Goal: Task Accomplishment & Management: Manage account settings

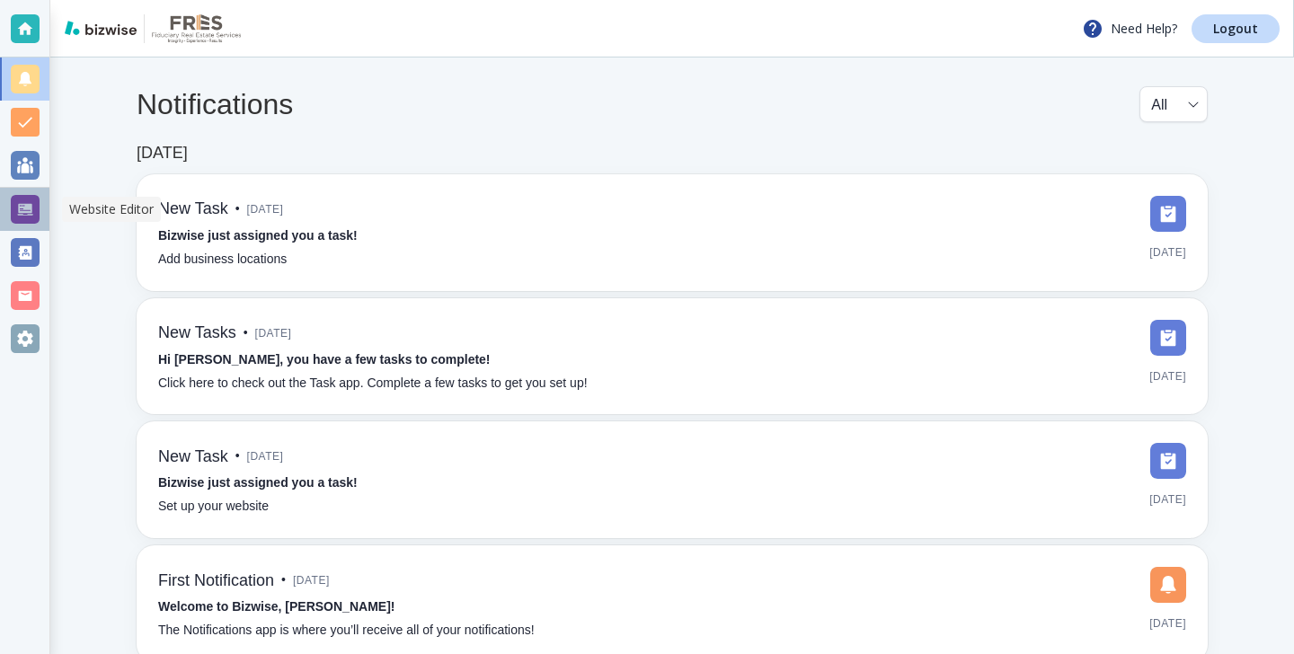
click at [11, 219] on div at bounding box center [25, 209] width 29 height 29
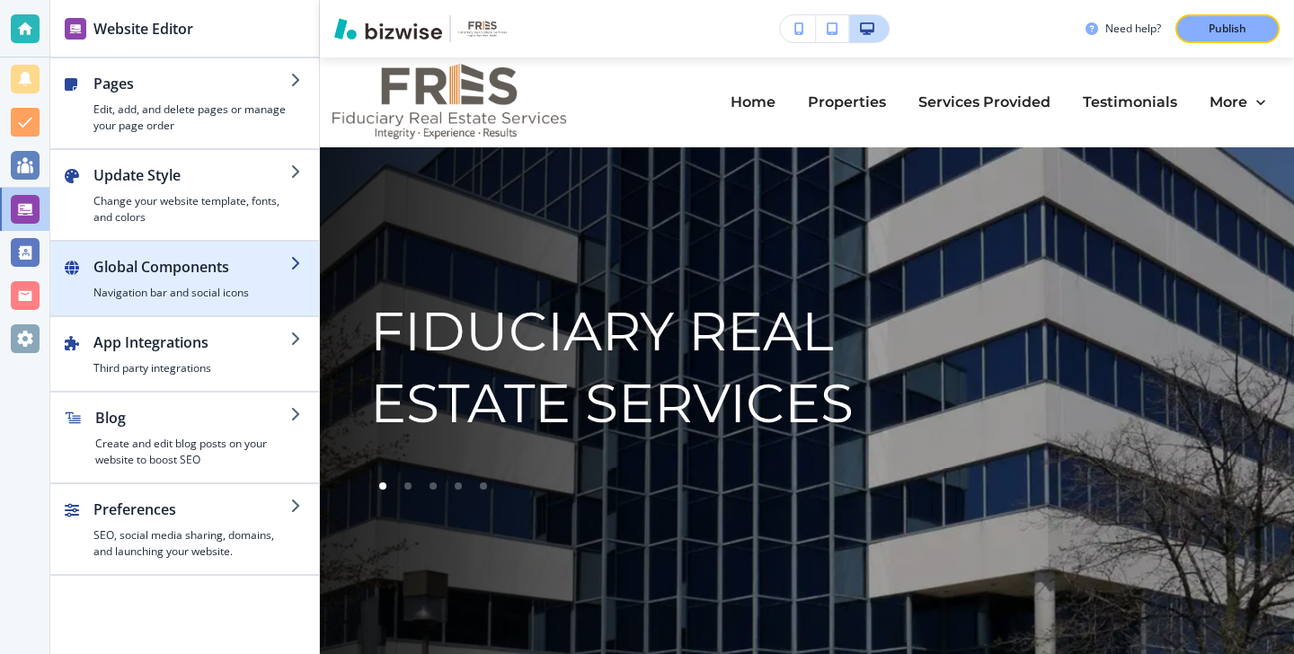
click at [195, 266] on h2 "Global Components" at bounding box center [191, 267] width 197 height 22
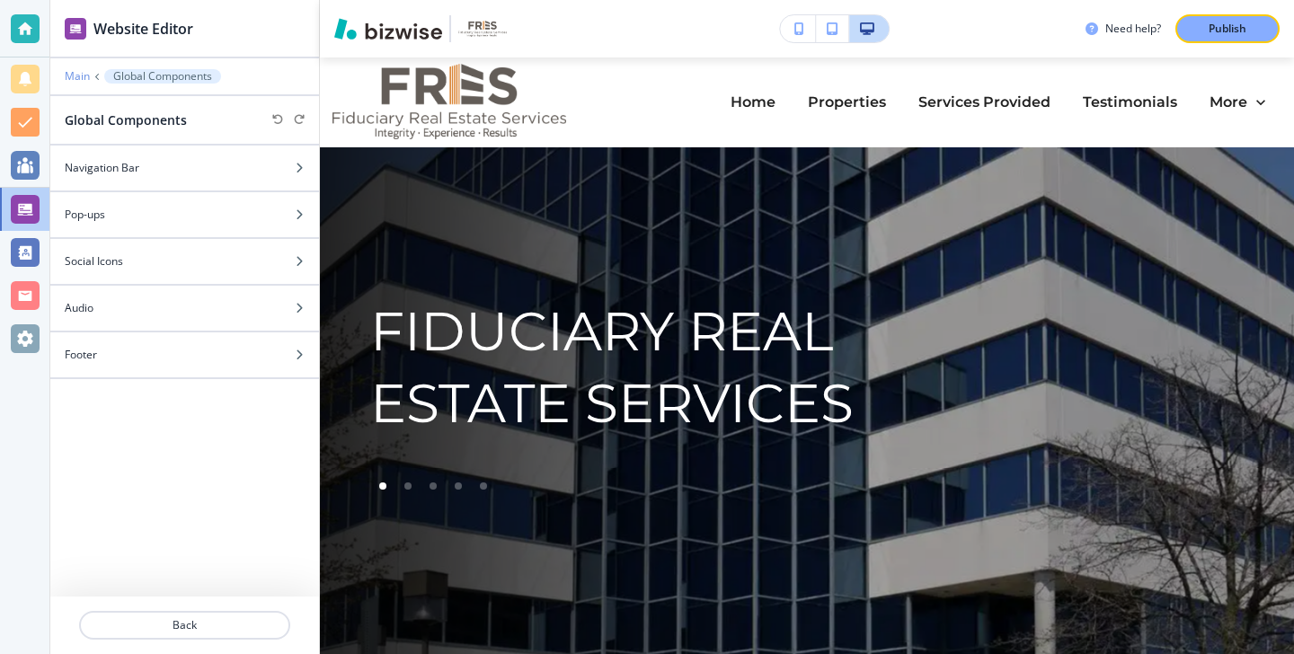
click at [84, 70] on p "Main" at bounding box center [77, 76] width 25 height 13
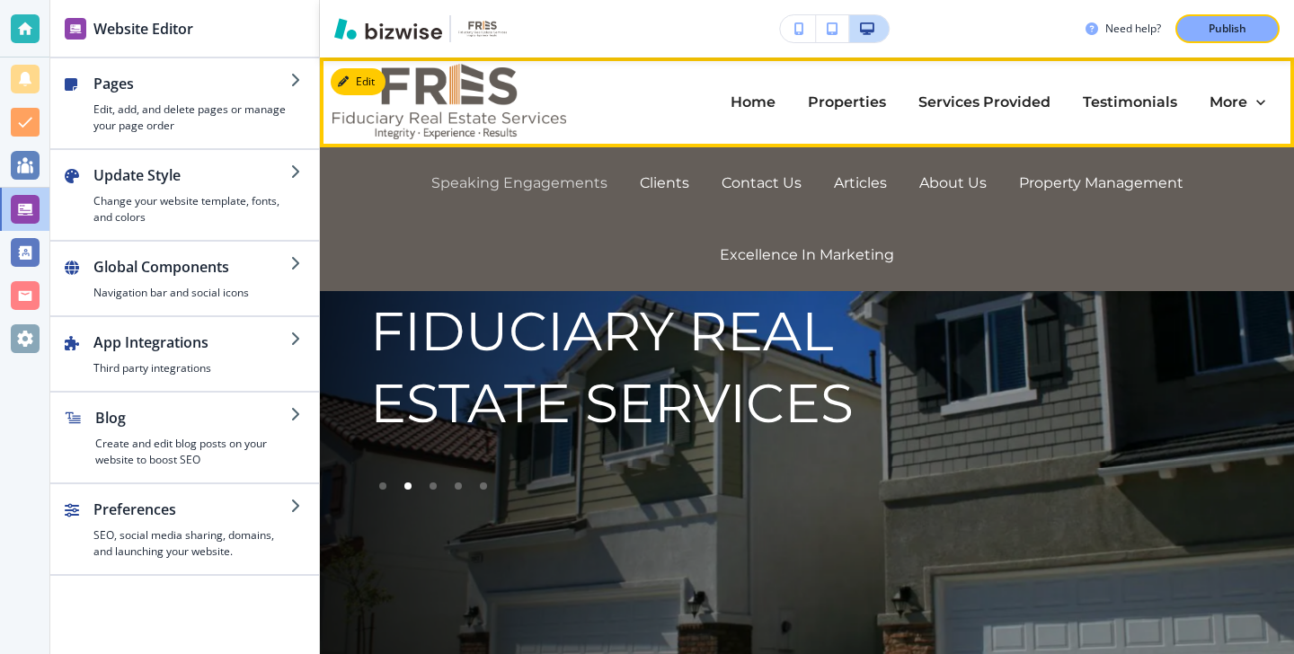
click at [569, 182] on p "Speaking Engagements" at bounding box center [519, 183] width 176 height 21
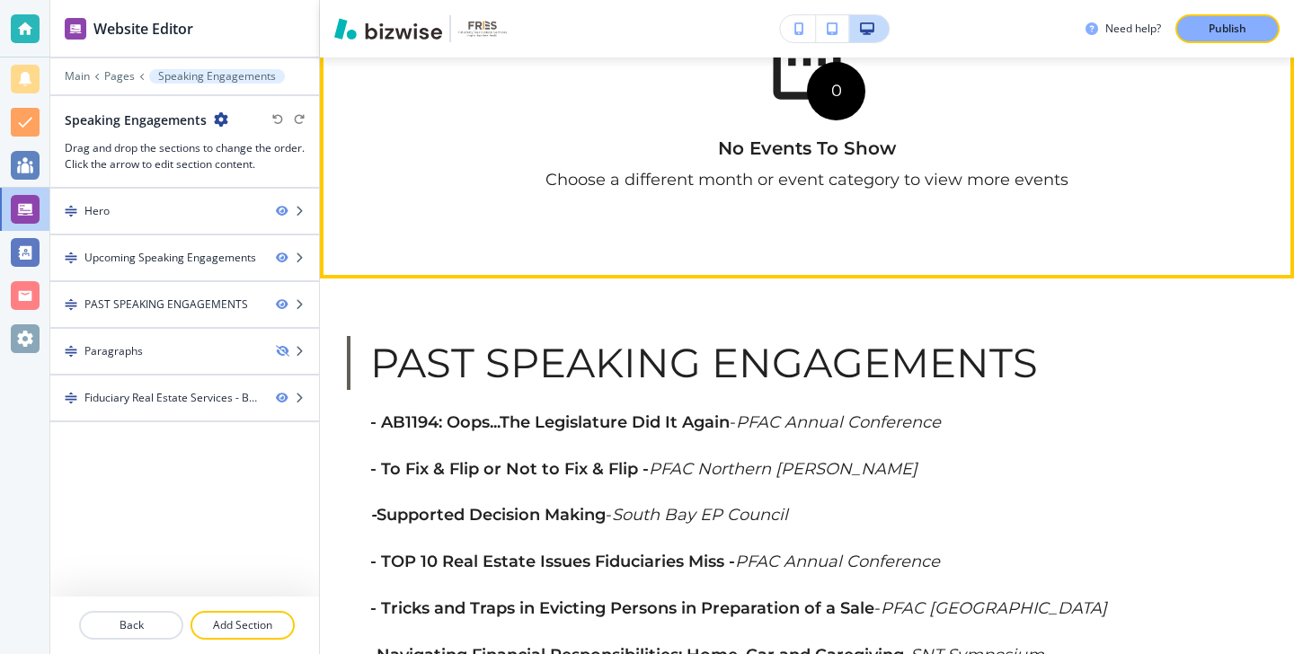
scroll to position [1234, 0]
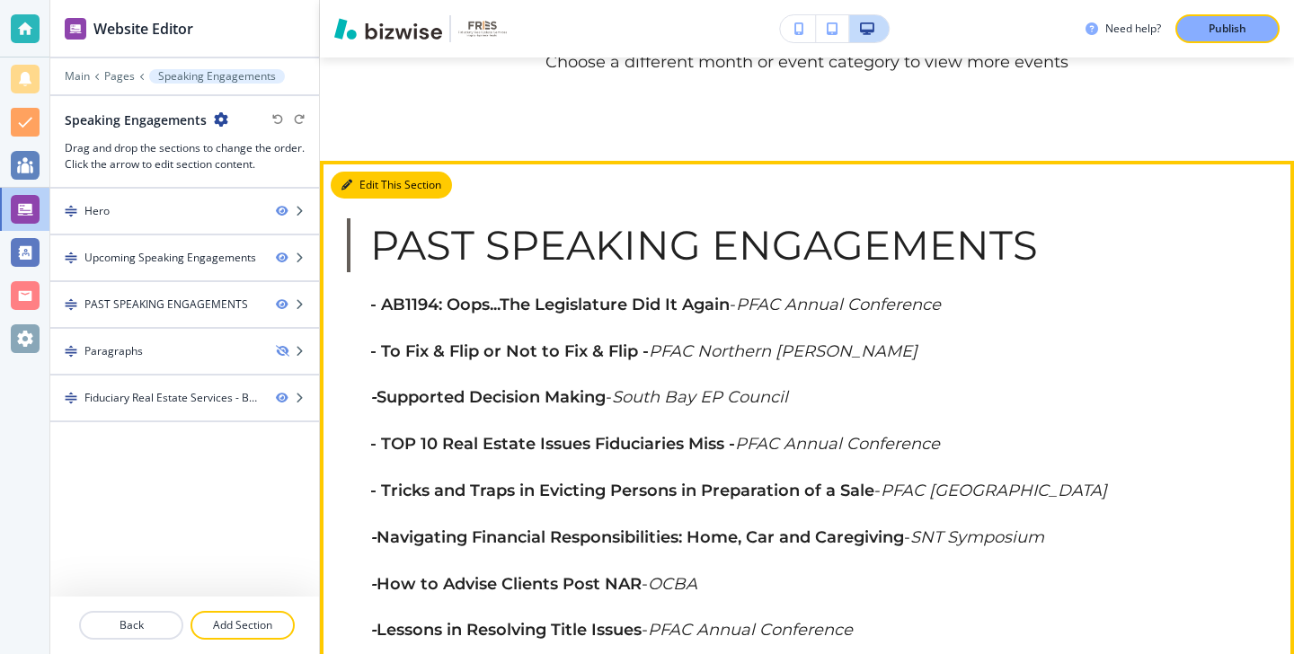
click at [376, 197] on button "Edit This Section" at bounding box center [391, 185] width 121 height 27
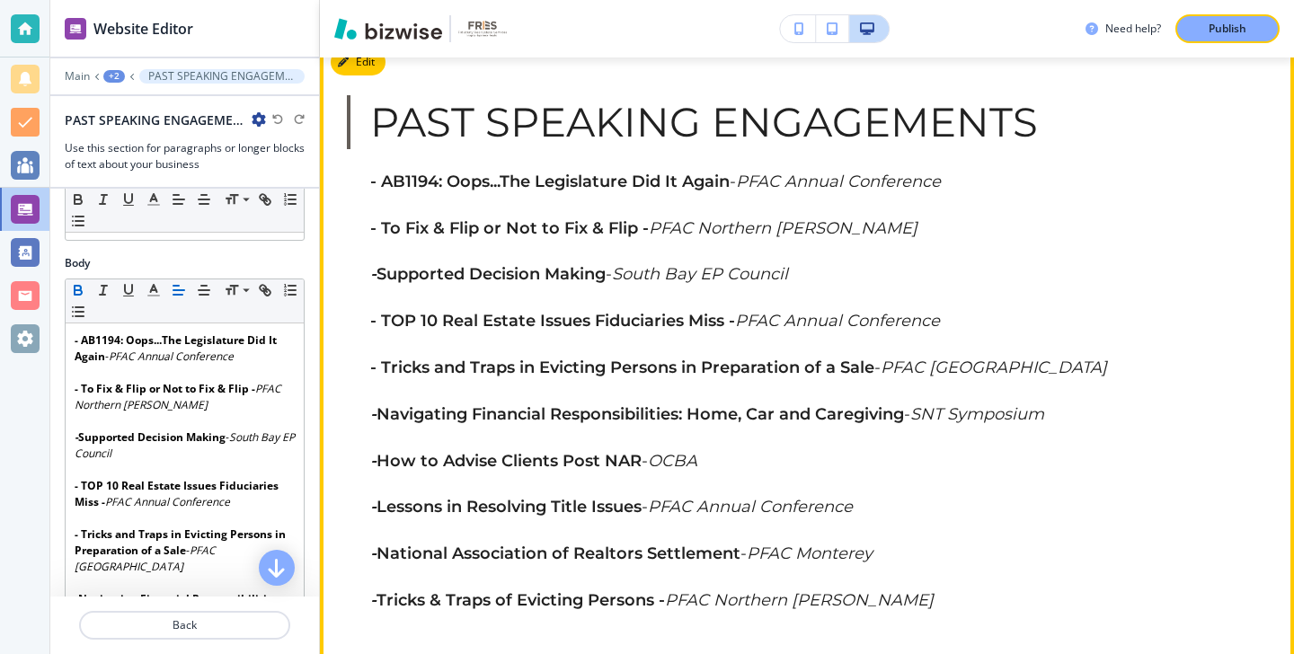
scroll to position [1361, 0]
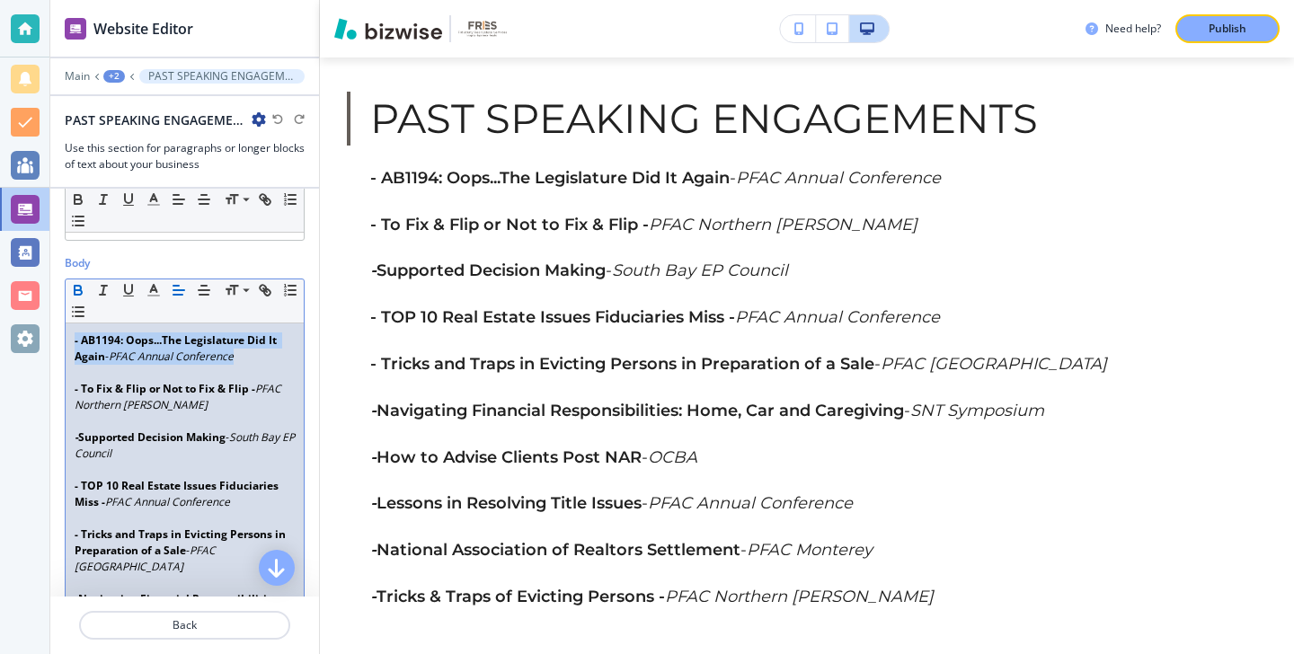
drag, startPoint x: 75, startPoint y: 336, endPoint x: 250, endPoint y: 356, distance: 176.3
click at [250, 356] on p "- AB1194: Oops...The Legislature Did It Again - PFAC Annual Conference" at bounding box center [185, 348] width 220 height 32
copy p "- AB1194: Oops...The Legislature Did It Again - PFAC Annual Conference"
click at [75, 337] on strong "- AB1194: Oops...The Legislature Did It Again" at bounding box center [177, 347] width 205 height 31
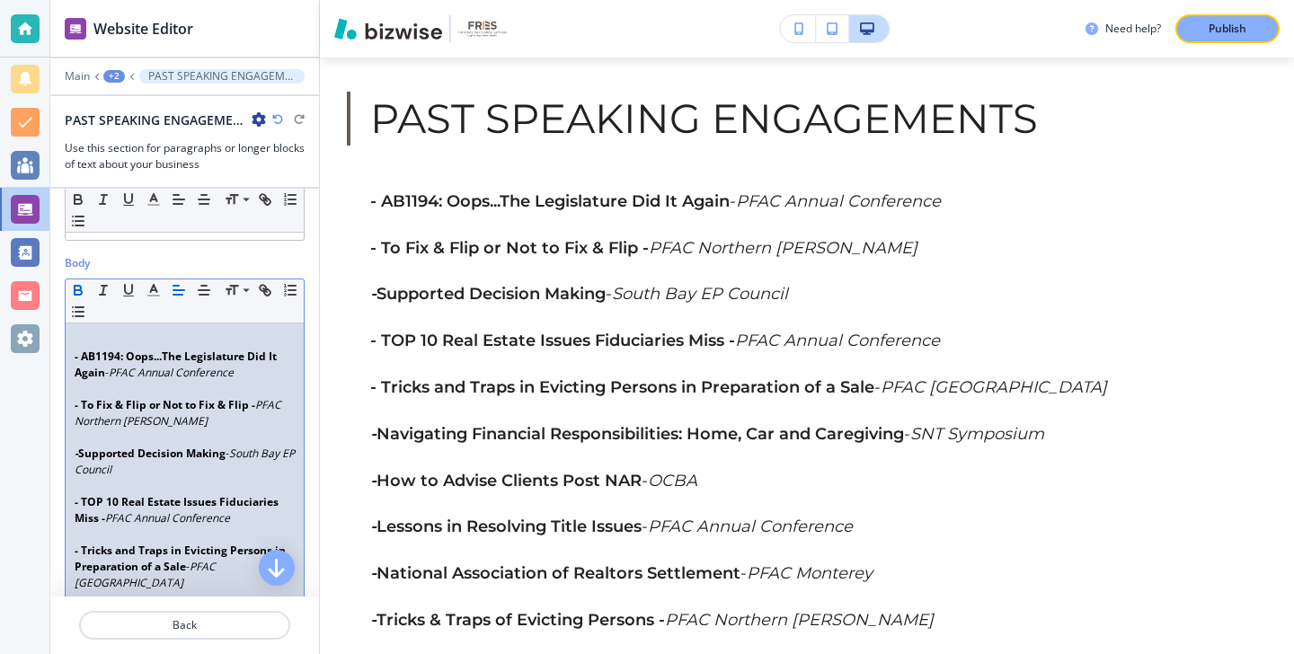
scroll to position [212, 0]
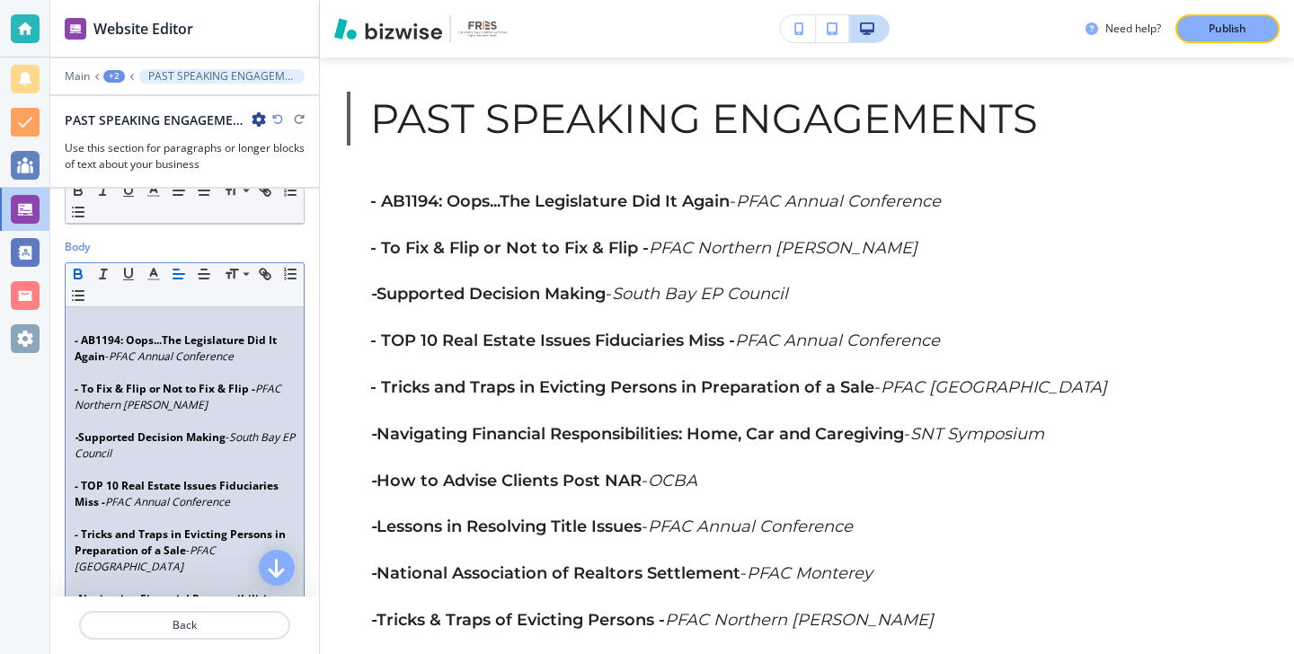
click at [82, 325] on p at bounding box center [185, 324] width 220 height 16
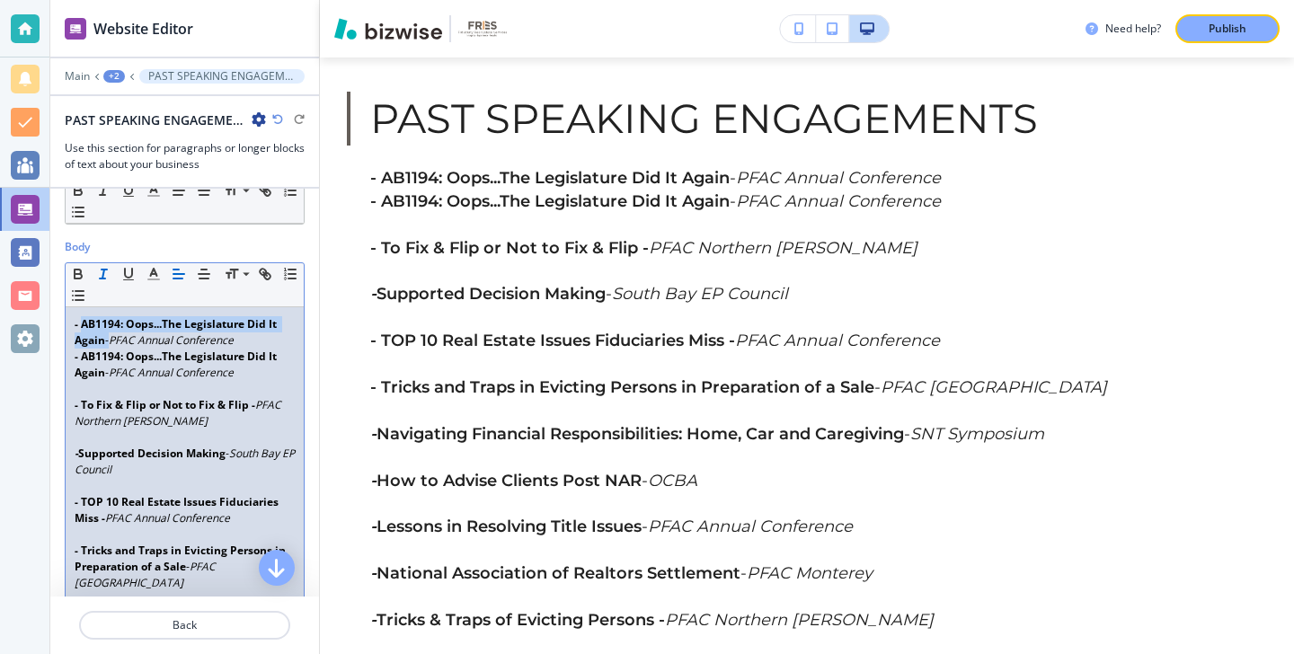
drag, startPoint x: 83, startPoint y: 323, endPoint x: 106, endPoint y: 341, distance: 29.5
click at [106, 341] on p "- AB1194: Oops...The Legislature Did It Again - PFAC Annual Conference" at bounding box center [185, 332] width 220 height 32
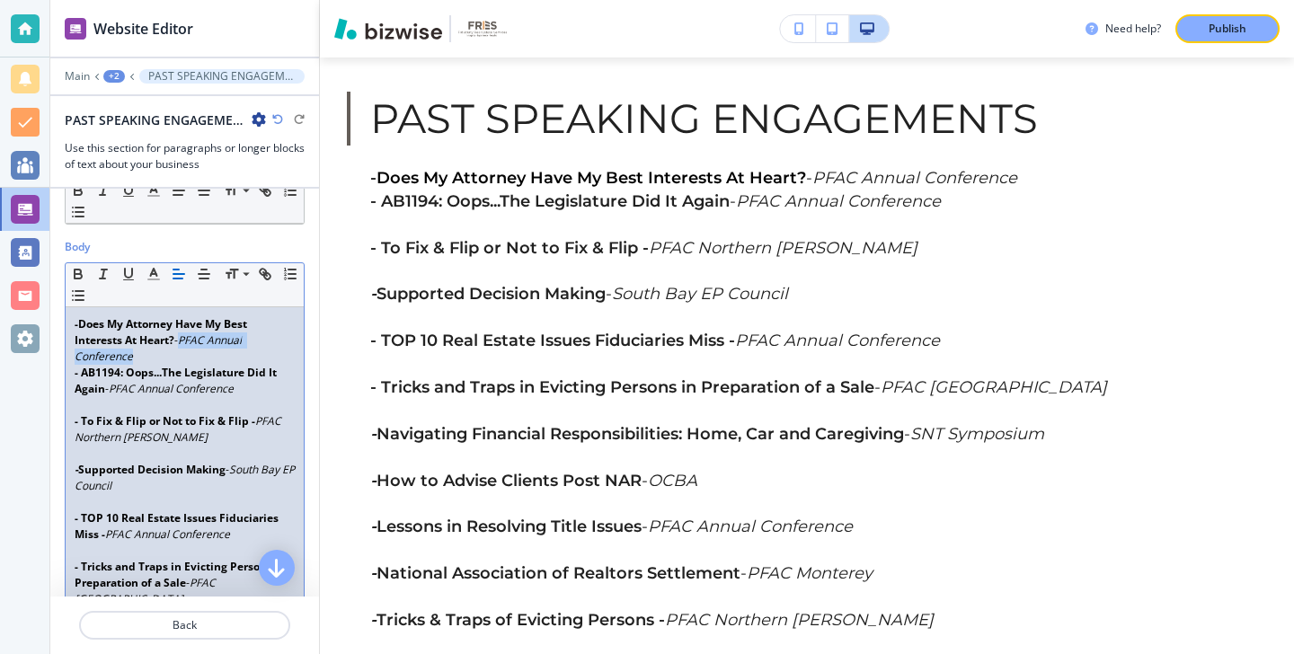
drag, startPoint x: 179, startPoint y: 357, endPoint x: 189, endPoint y: 343, distance: 16.7
click at [189, 343] on p "- Does My Attorney Have My Best Interests At Heart? - PFAC Annual Conference" at bounding box center [185, 340] width 220 height 49
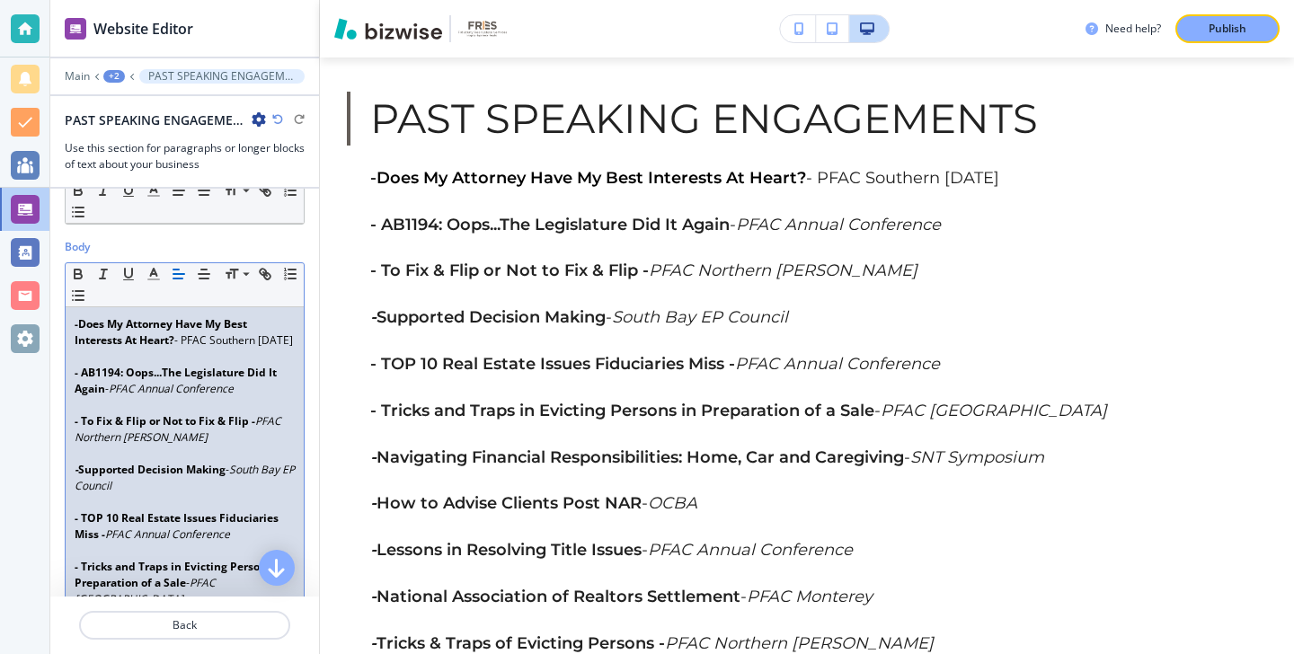
click at [194, 344] on p "- Does My Attorney Have My Best Interests At Heart? - PFAC Southern [DATE]" at bounding box center [185, 332] width 220 height 32
click at [191, 344] on p "- Does My Attorney Have My Best Interests At Heart? - PFAC Southern [DATE]" at bounding box center [185, 332] width 220 height 32
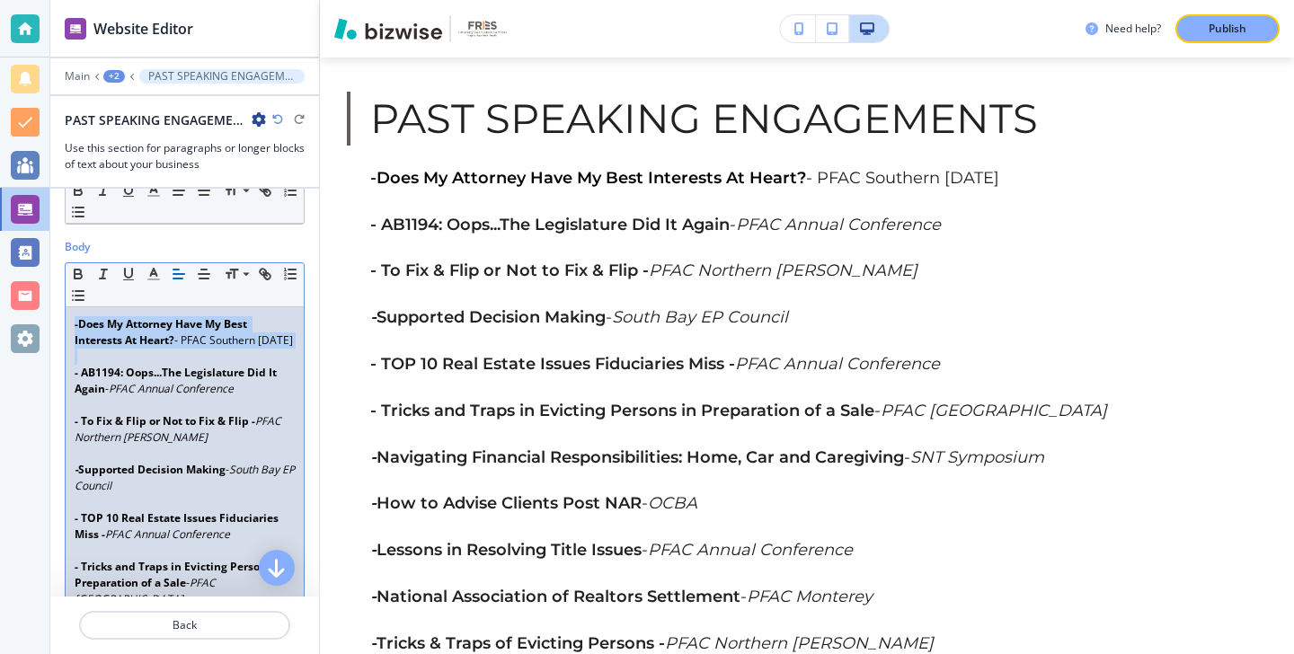
click at [192, 344] on p "- Does My Attorney Have My Best Interests At Heart? - PFAC Southern [DATE]" at bounding box center [185, 332] width 220 height 32
drag, startPoint x: 191, startPoint y: 343, endPoint x: 228, endPoint y: 359, distance: 41.1
click at [228, 349] on p "- Does My Attorney Have My Best Interests At Heart? - PFAC Southern [DATE]" at bounding box center [185, 332] width 220 height 32
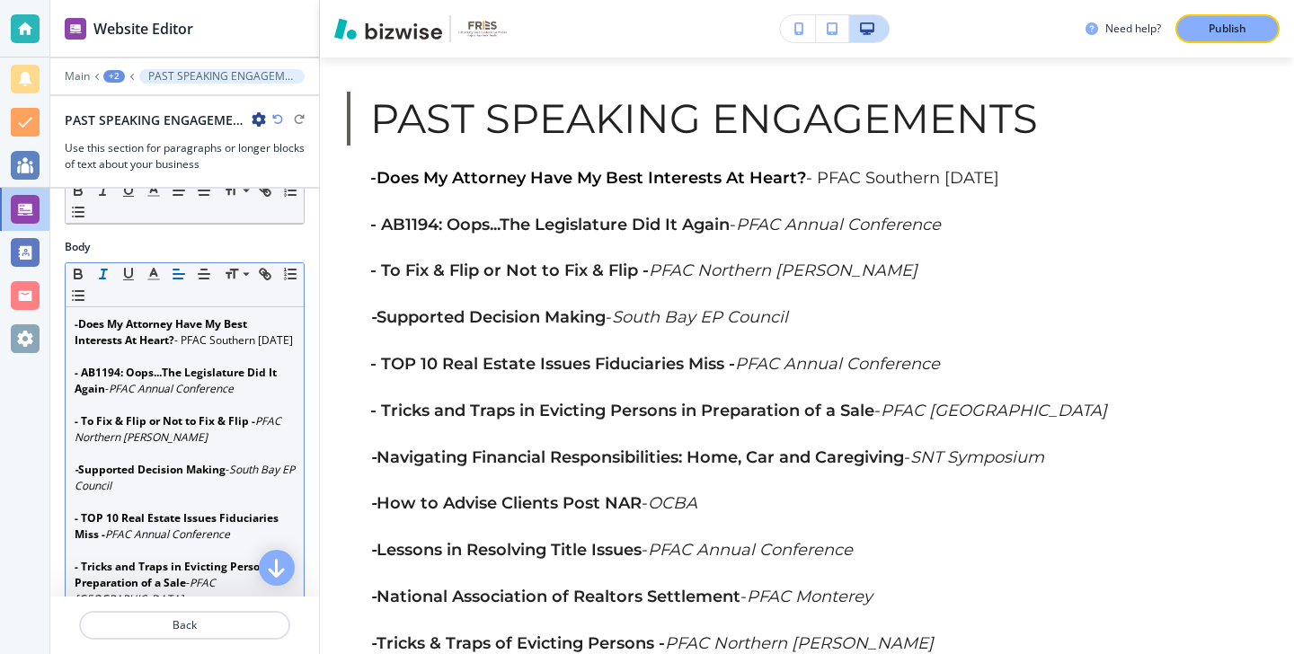
click at [114, 273] on button "button" at bounding box center [103, 274] width 25 height 22
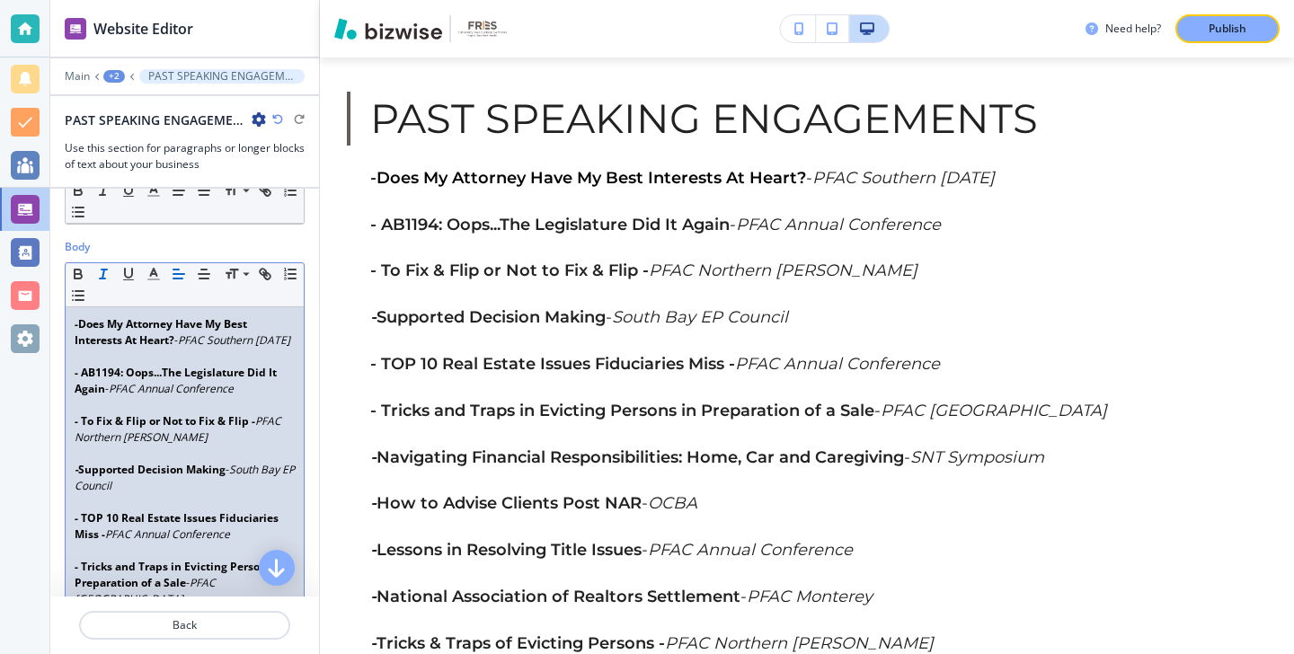
click at [278, 365] on p at bounding box center [185, 357] width 220 height 16
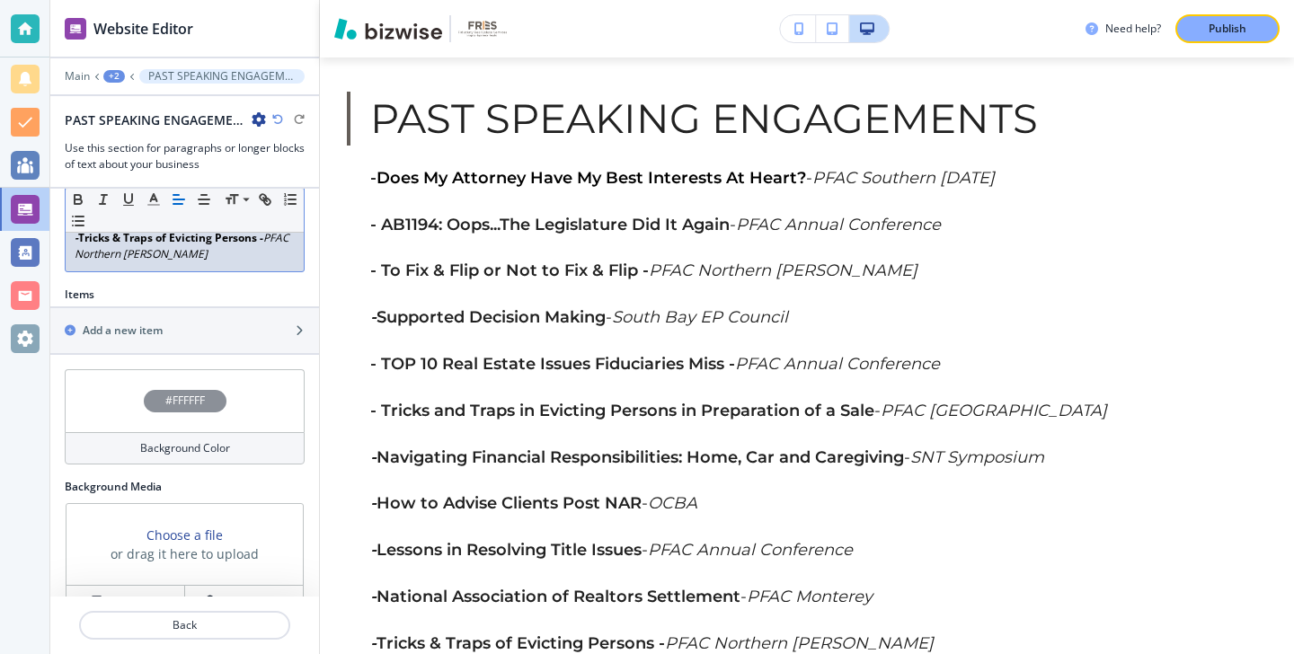
scroll to position [834, 0]
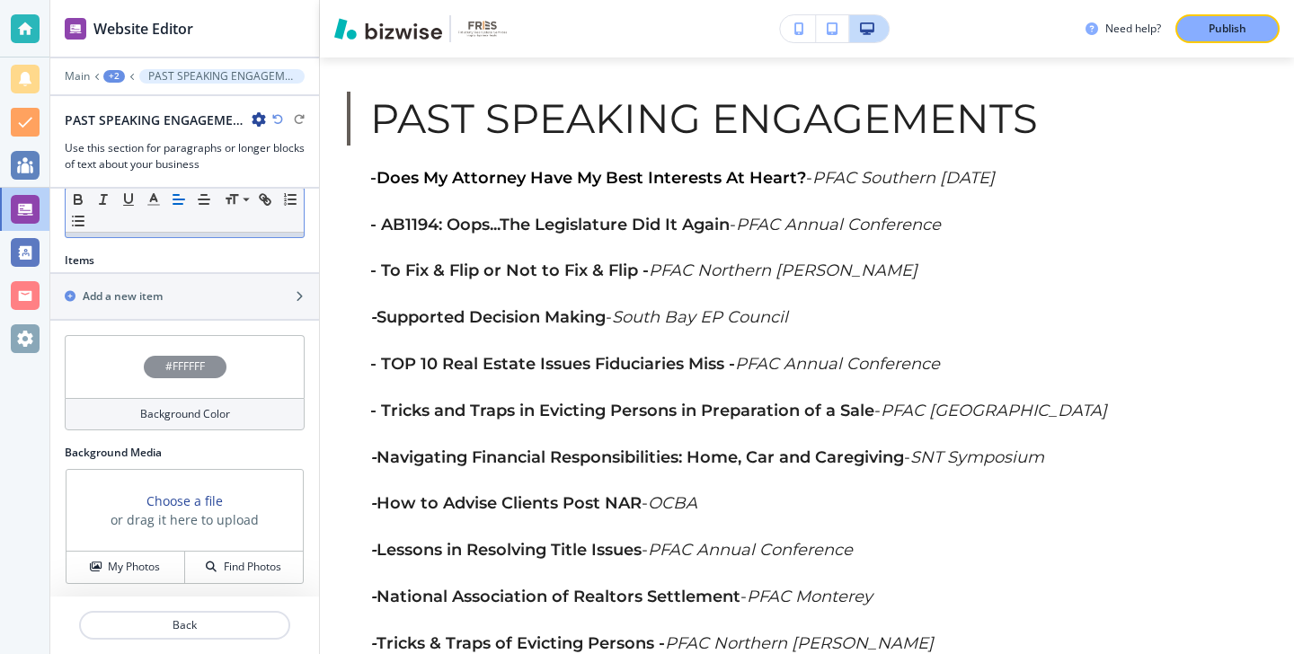
click at [1232, 34] on p "Publish" at bounding box center [1228, 29] width 38 height 16
